Goal: Task Accomplishment & Management: Complete application form

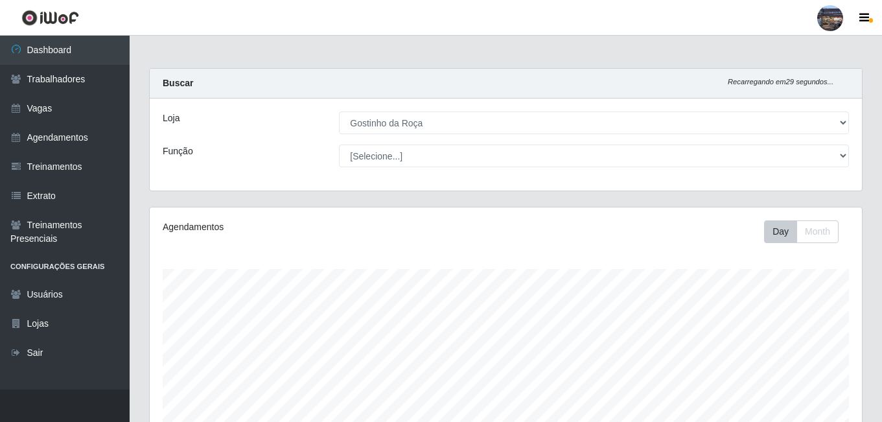
select select "303"
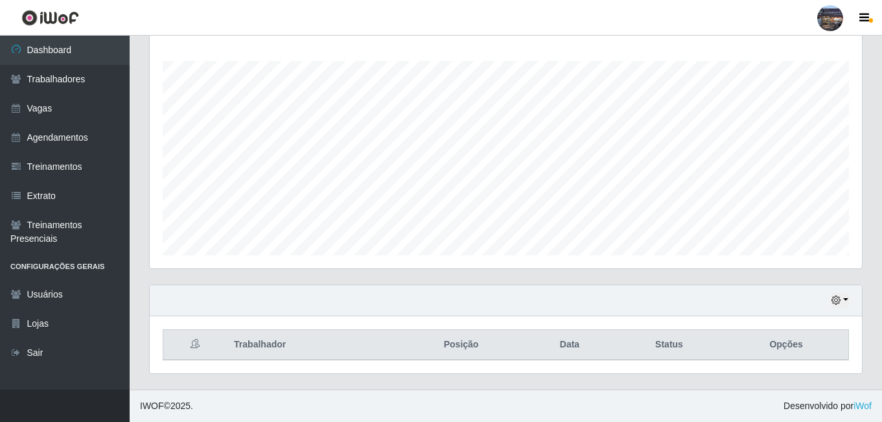
scroll to position [269, 712]
click at [58, 106] on link "Vagas" at bounding box center [65, 108] width 130 height 29
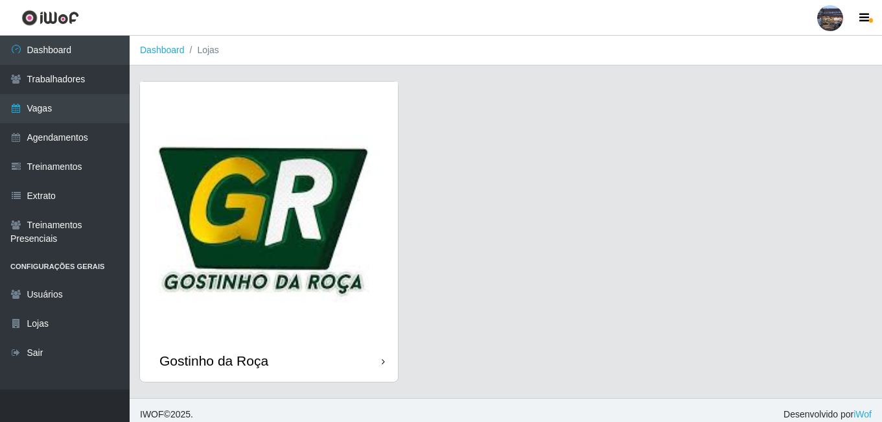
click at [186, 224] on img at bounding box center [269, 211] width 258 height 258
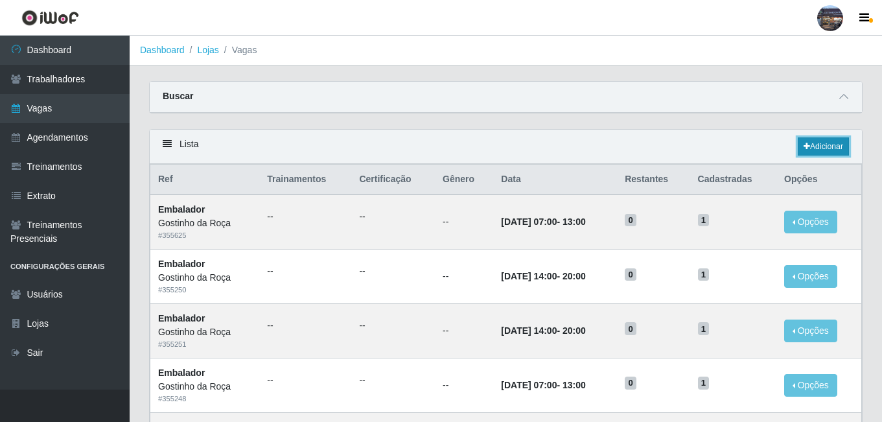
click at [826, 146] on link "Adicionar" at bounding box center [823, 146] width 51 height 18
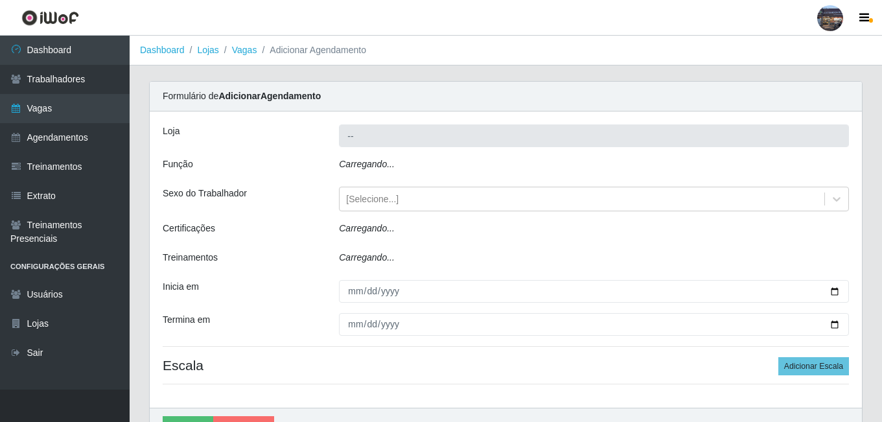
type input "Gostinho da Roça"
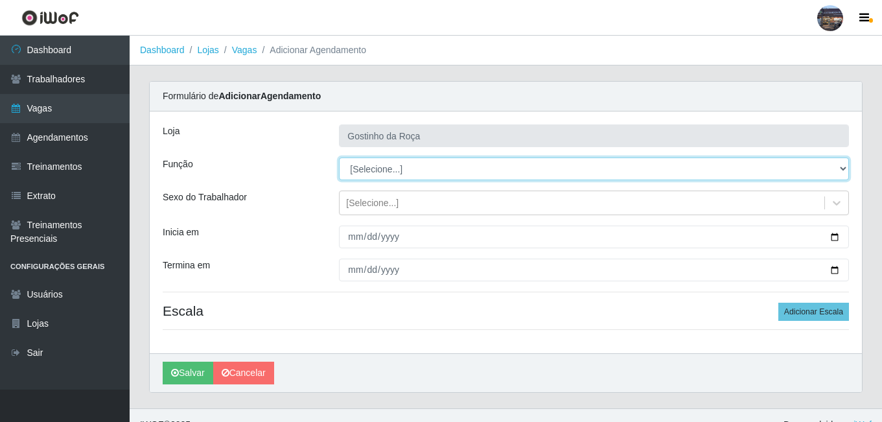
click at [393, 169] on select "[Selecione...] ASG ASG + ASG ++ Embalador Embalador + Embalador ++ Operador de …" at bounding box center [594, 168] width 510 height 23
select select "1"
click at [339, 157] on select "[Selecione...] ASG ASG + ASG ++ Embalador Embalador + Embalador ++ Operador de …" at bounding box center [594, 168] width 510 height 23
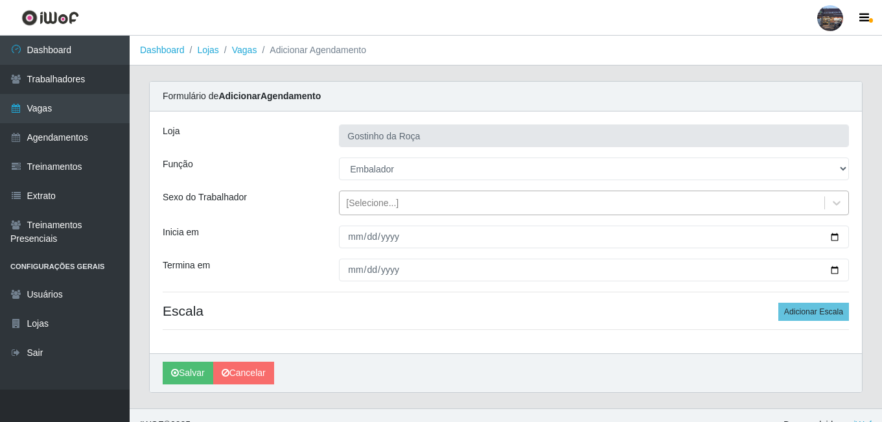
click at [403, 200] on div "[Selecione...]" at bounding box center [582, 202] width 485 height 21
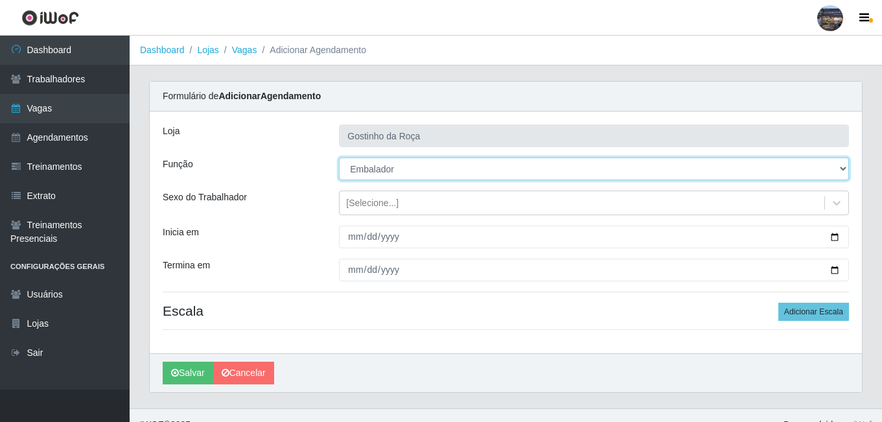
click at [437, 174] on select "[Selecione...] ASG ASG + ASG ++ Embalador Embalador + Embalador ++ Operador de …" at bounding box center [594, 168] width 510 height 23
click at [339, 157] on select "[Selecione...] ASG ASG + ASG ++ Embalador Embalador + Embalador ++ Operador de …" at bounding box center [594, 168] width 510 height 23
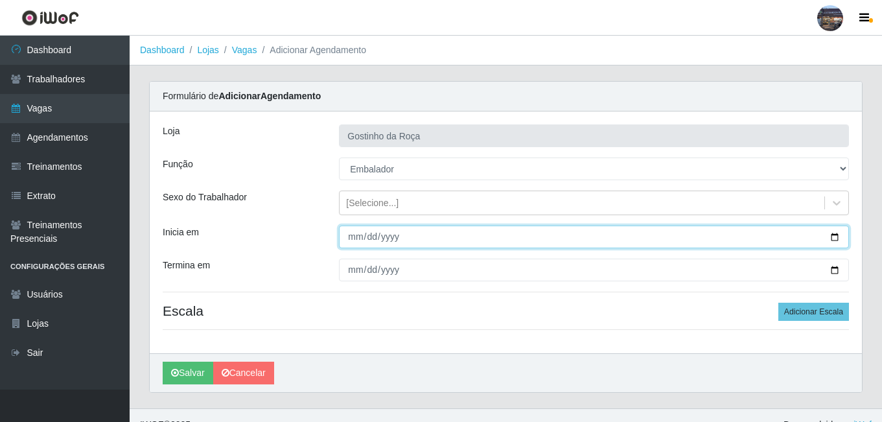
drag, startPoint x: 390, startPoint y: 239, endPoint x: 526, endPoint y: 244, distance: 136.9
click at [398, 239] on input "Inicia em" at bounding box center [594, 237] width 510 height 23
click at [835, 240] on input "Inicia em" at bounding box center [594, 237] width 510 height 23
type input "[DATE]"
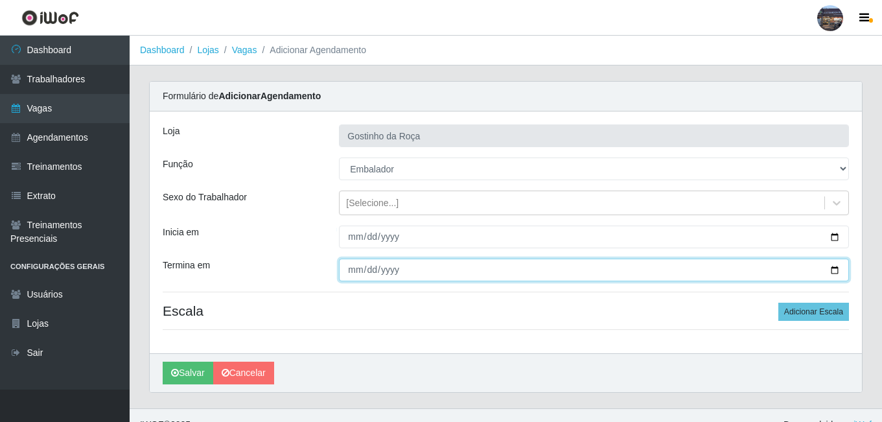
click at [833, 269] on input "Termina em" at bounding box center [594, 270] width 510 height 23
type input "[DATE]"
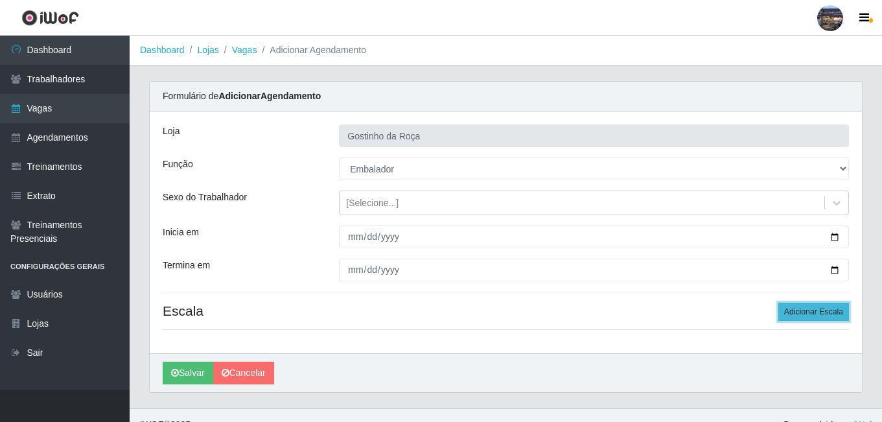
click at [800, 313] on button "Adicionar Escala" at bounding box center [813, 312] width 71 height 18
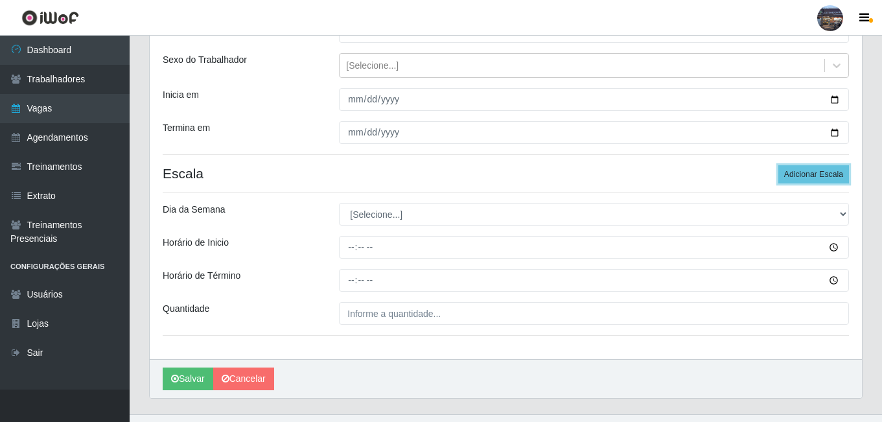
scroll to position [162, 0]
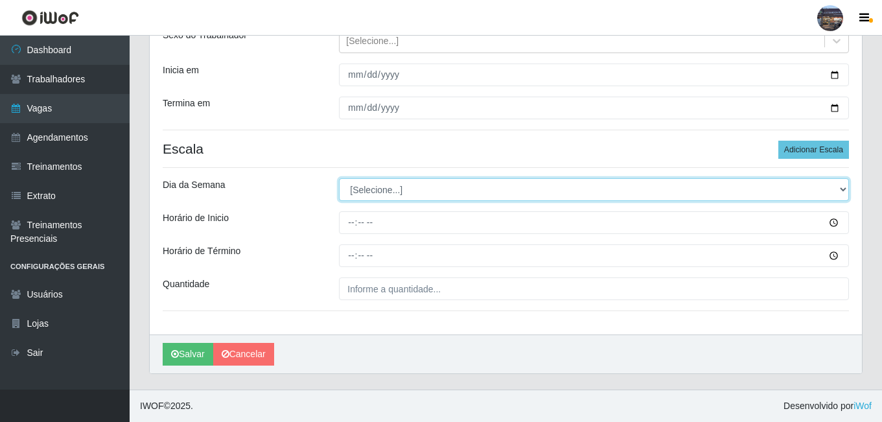
click at [445, 193] on select "[Selecione...] Segunda Terça Quarta Quinta Sexta Sábado Domingo" at bounding box center [594, 189] width 510 height 23
select select "2"
click at [339, 178] on select "[Selecione...] Segunda Terça Quarta Quinta Sexta Sábado Domingo" at bounding box center [594, 189] width 510 height 23
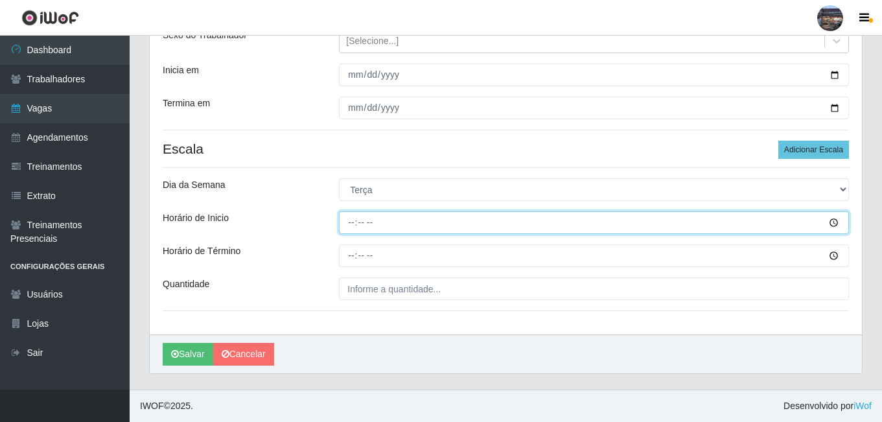
click at [347, 222] on input "Horário de Inicio" at bounding box center [594, 222] width 510 height 23
type input "07:00"
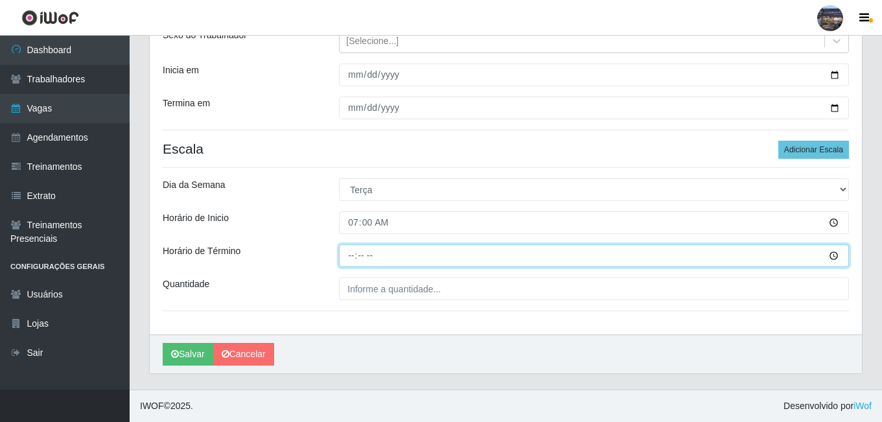
click at [354, 257] on input "Horário de Término" at bounding box center [594, 255] width 510 height 23
type input "13:00"
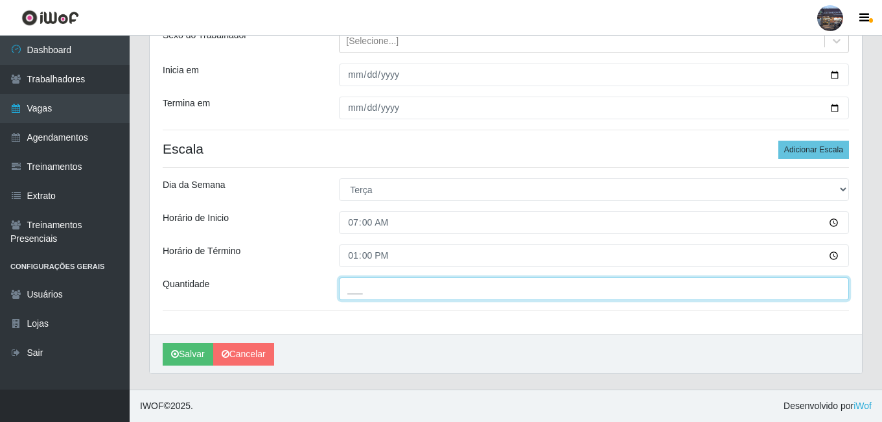
click at [408, 285] on input "___" at bounding box center [594, 288] width 510 height 23
type input "1__"
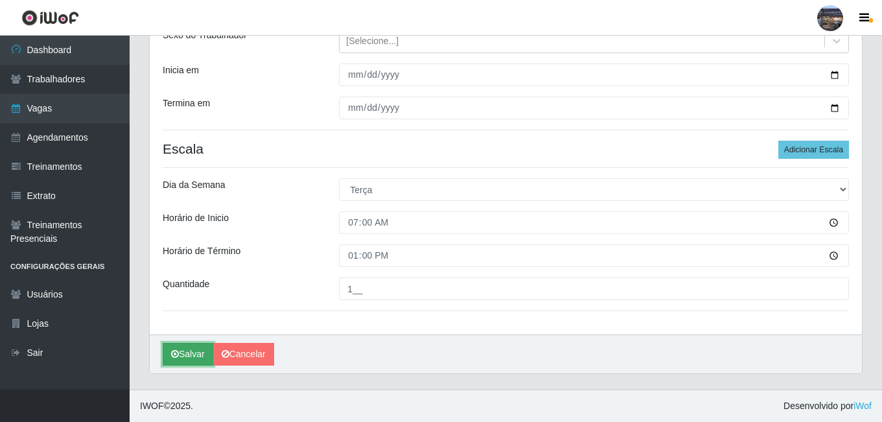
click at [176, 349] on button "Salvar" at bounding box center [188, 354] width 51 height 23
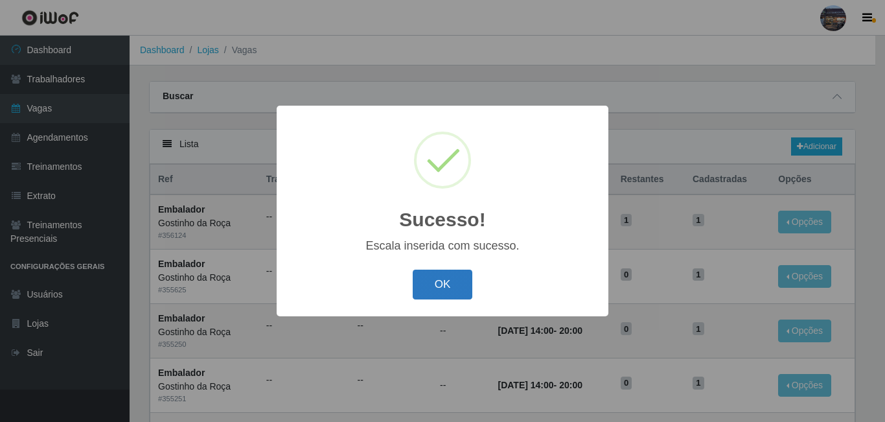
drag, startPoint x: 449, startPoint y: 286, endPoint x: 508, endPoint y: 272, distance: 61.3
click at [449, 286] on button "OK" at bounding box center [443, 285] width 60 height 30
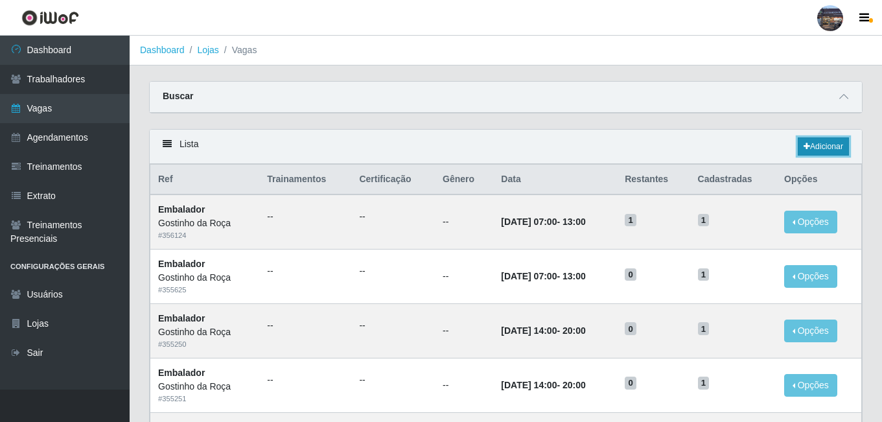
click at [819, 150] on link "Adicionar" at bounding box center [823, 146] width 51 height 18
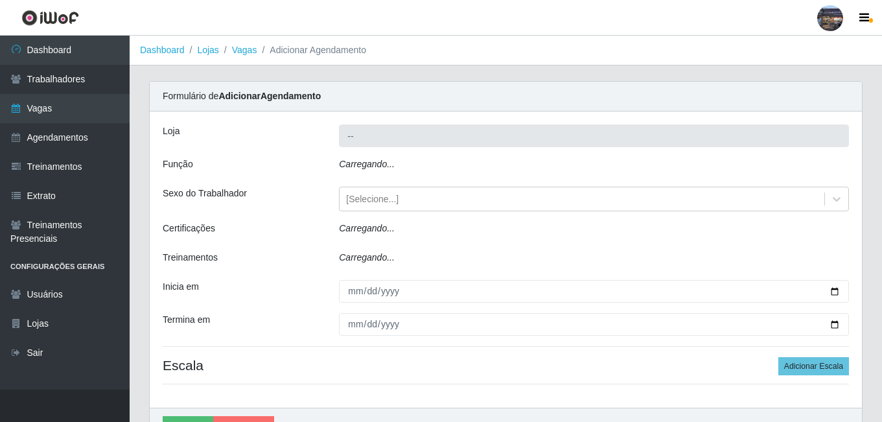
type input "Gostinho da Roça"
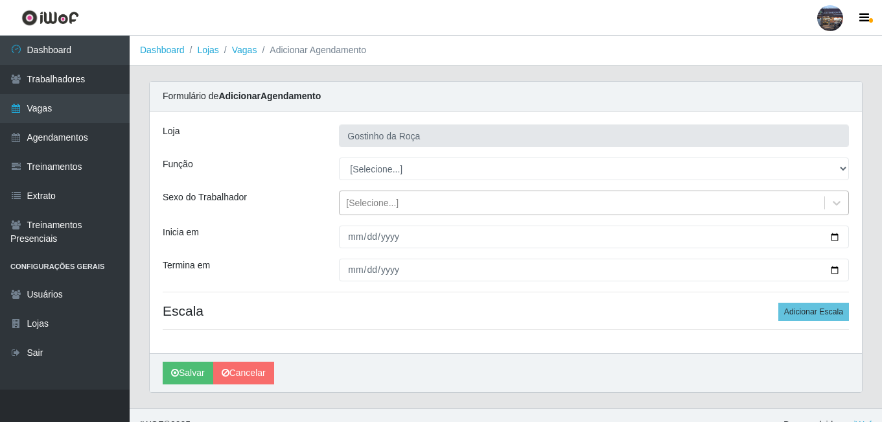
click at [380, 207] on div "[Selecione...]" at bounding box center [372, 203] width 52 height 14
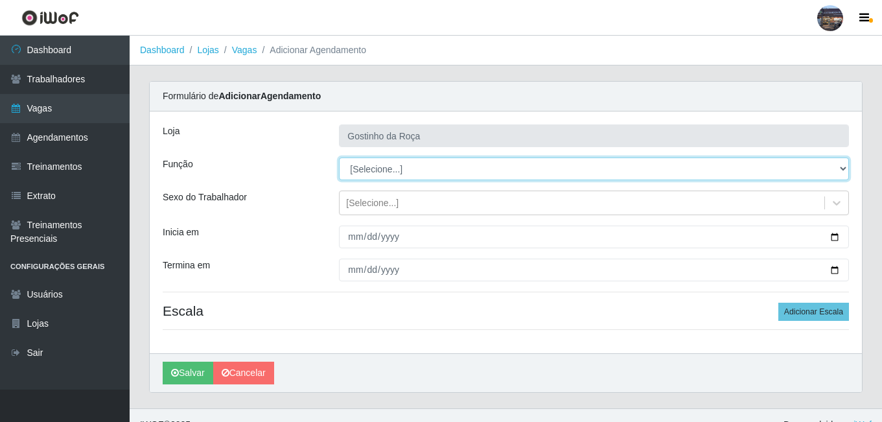
click at [399, 167] on select "[Selecione...] ASG ASG + ASG ++ Embalador Embalador + Embalador ++ Operador de …" at bounding box center [594, 168] width 510 height 23
select select "1"
click at [339, 157] on select "[Selecione...] ASG ASG + ASG ++ Embalador Embalador + Embalador ++ Operador de …" at bounding box center [594, 168] width 510 height 23
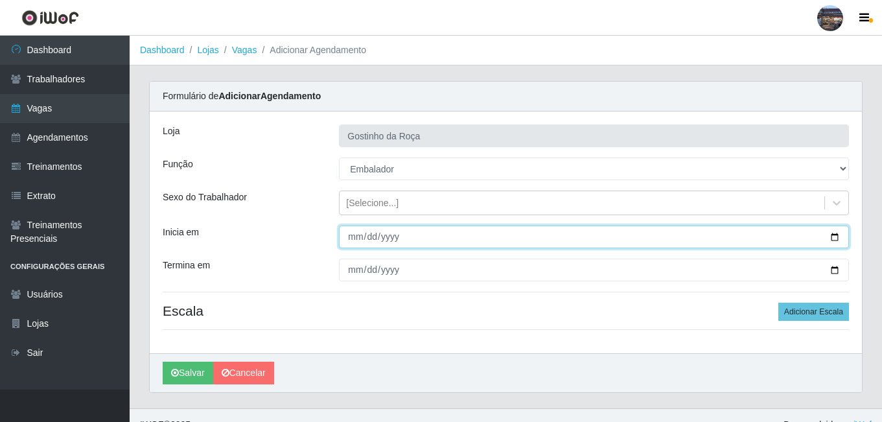
drag, startPoint x: 843, startPoint y: 239, endPoint x: 819, endPoint y: 239, distance: 23.3
click at [839, 239] on input "Inicia em" at bounding box center [594, 237] width 510 height 23
drag, startPoint x: 839, startPoint y: 239, endPoint x: 832, endPoint y: 238, distance: 7.2
click at [839, 238] on input "Inicia em" at bounding box center [594, 237] width 510 height 23
click at [838, 239] on input "[DATE]" at bounding box center [594, 237] width 510 height 23
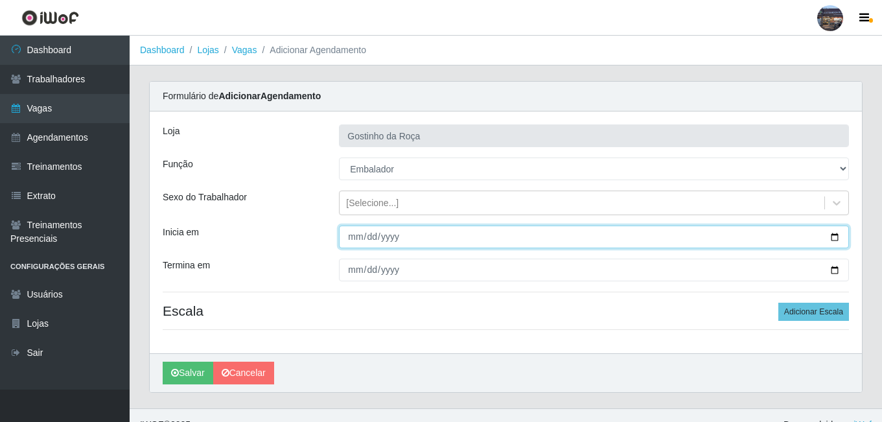
type input "[DATE]"
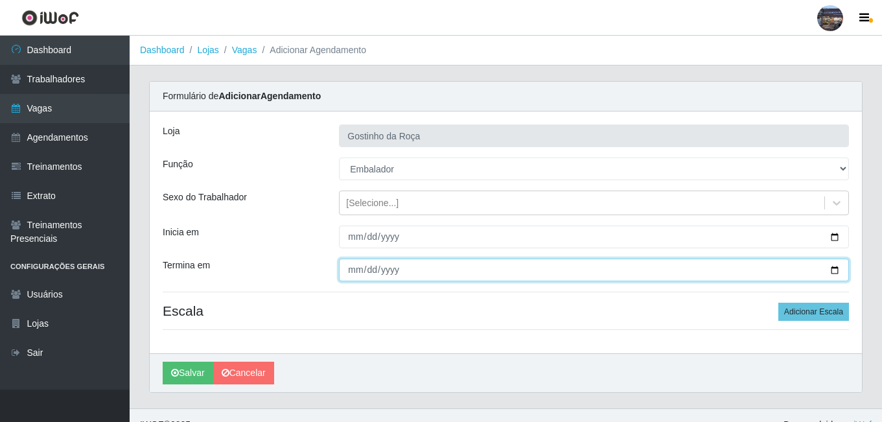
click at [843, 271] on input "Termina em" at bounding box center [594, 270] width 510 height 23
click at [839, 271] on input "Termina em" at bounding box center [594, 270] width 510 height 23
type input "[DATE]"
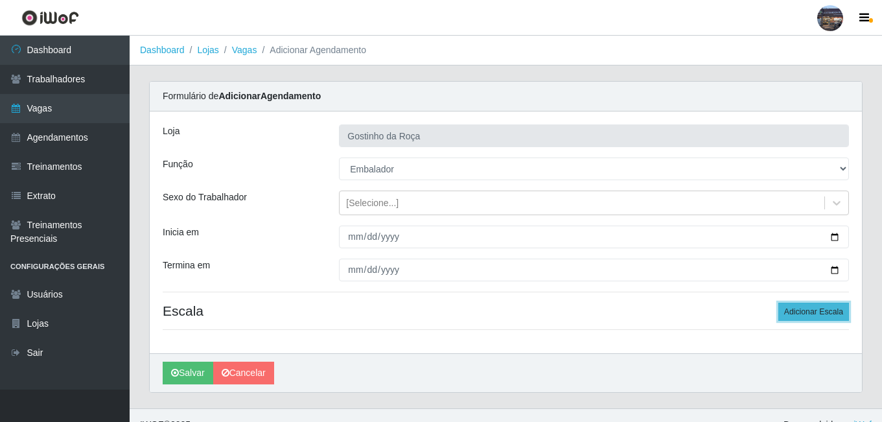
click at [830, 318] on button "Adicionar Escala" at bounding box center [813, 312] width 71 height 18
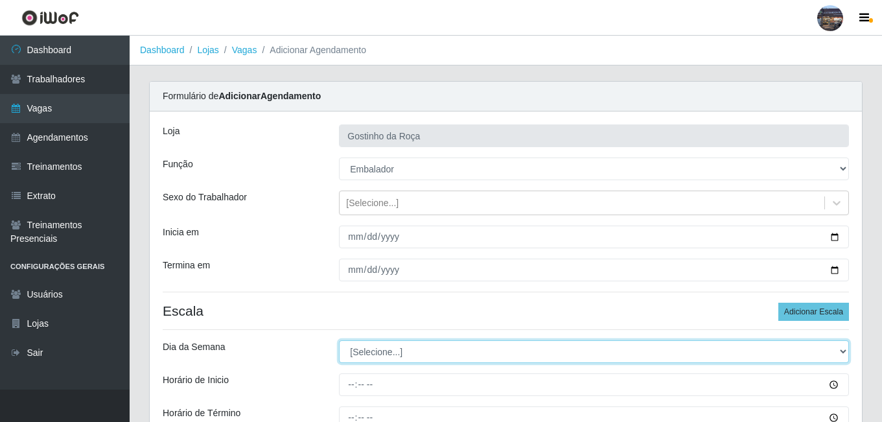
drag, startPoint x: 385, startPoint y: 343, endPoint x: 391, endPoint y: 346, distance: 7.2
click at [390, 345] on select "[Selecione...] Segunda Terça Quarta Quinta Sexta Sábado Domingo" at bounding box center [594, 351] width 510 height 23
select select "2"
click at [339, 340] on select "[Selecione...] Segunda Terça Quarta Quinta Sexta Sábado Domingo" at bounding box center [594, 351] width 510 height 23
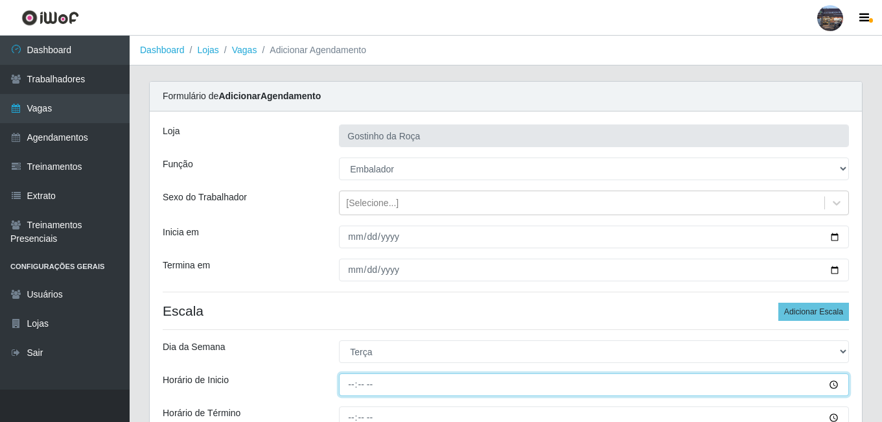
click at [353, 375] on input "Horário de Inicio" at bounding box center [594, 384] width 510 height 23
type input "14:00"
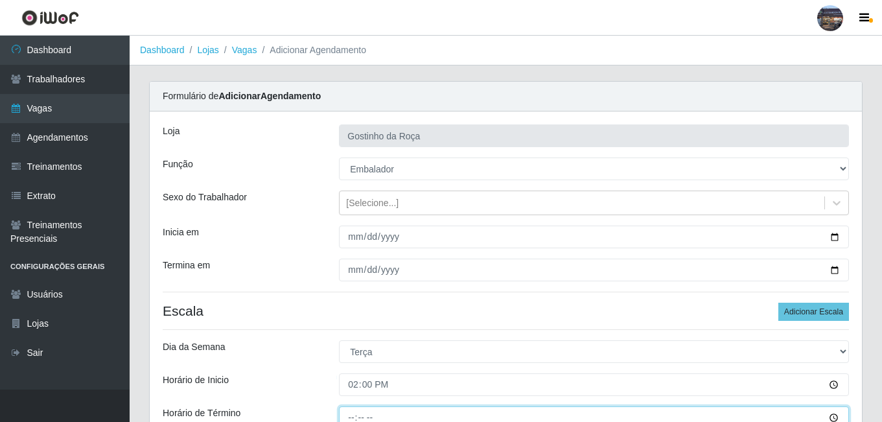
scroll to position [3, 0]
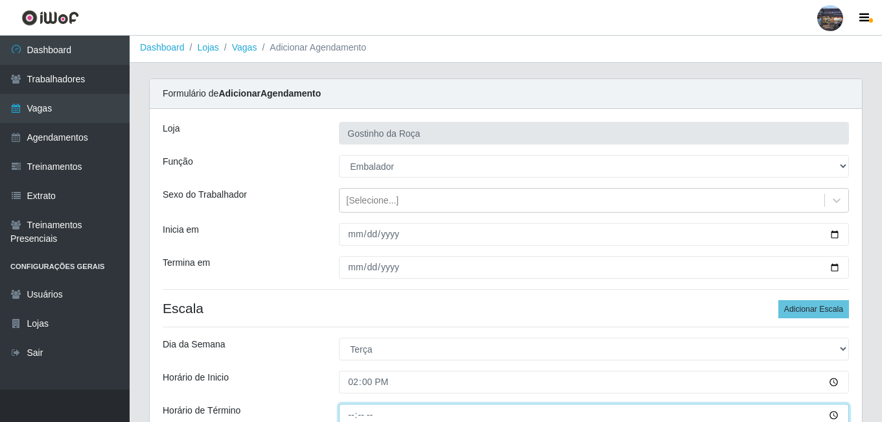
click at [358, 414] on input "Horário de Término" at bounding box center [594, 415] width 510 height 23
type input "20:00"
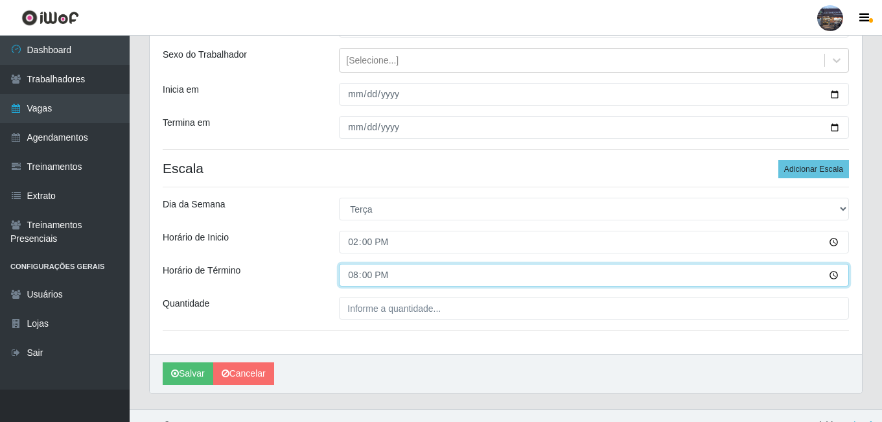
scroll to position [162, 0]
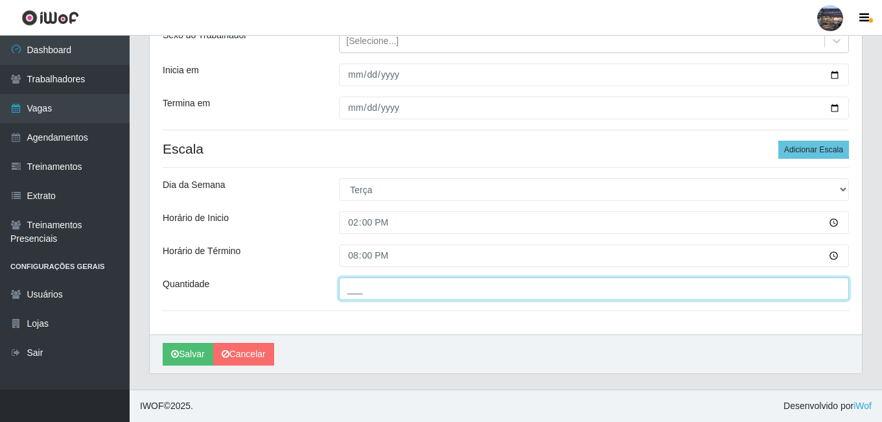
click at [410, 292] on input "___" at bounding box center [594, 288] width 510 height 23
type input "1__"
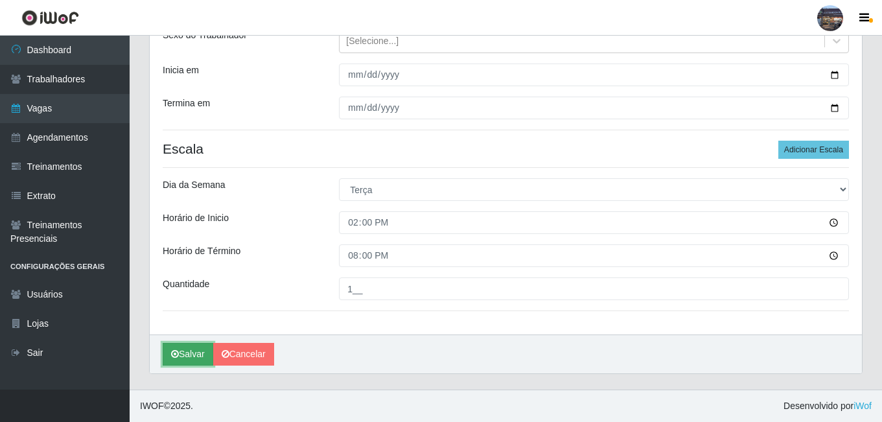
click at [194, 351] on button "Salvar" at bounding box center [188, 354] width 51 height 23
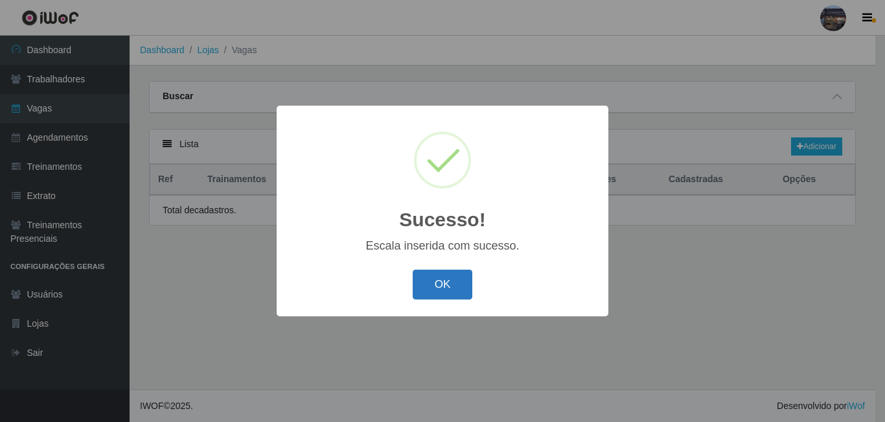
click at [463, 285] on button "OK" at bounding box center [443, 285] width 60 height 30
